Goal: Transaction & Acquisition: Purchase product/service

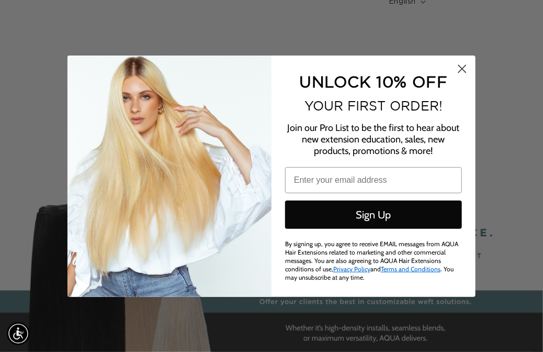
type input "[EMAIL_ADDRESS][DOMAIN_NAME]"
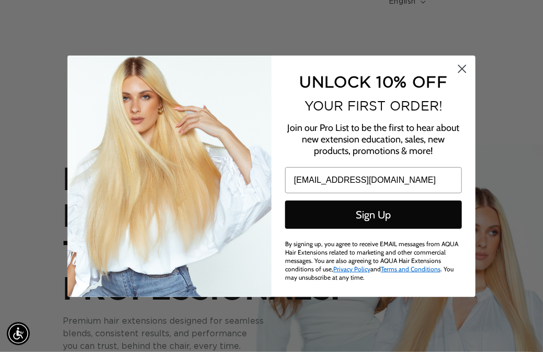
scroll to position [0, 469]
click at [463, 66] on circle "Close dialog" at bounding box center [462, 68] width 17 height 17
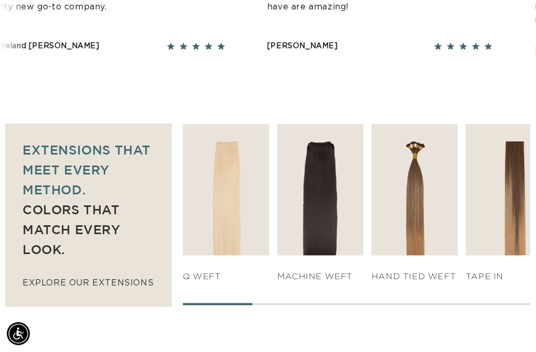
scroll to position [0, 461]
drag, startPoint x: 282, startPoint y: 310, endPoint x: 411, endPoint y: 311, distance: 128.8
click at [411, 307] on div "SHOP NOW q weft SHOP NOW SHOP NOW" at bounding box center [356, 215] width 348 height 183
click at [473, 301] on div "SHOP NOW q weft SHOP NOW Machine Weft SHOP NOW" at bounding box center [356, 214] width 347 height 181
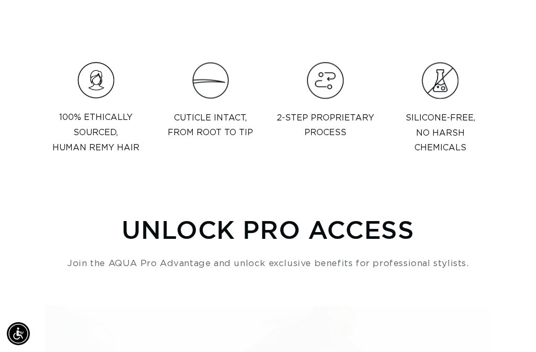
scroll to position [0, 0]
